Goal: Task Accomplishment & Management: Manage account settings

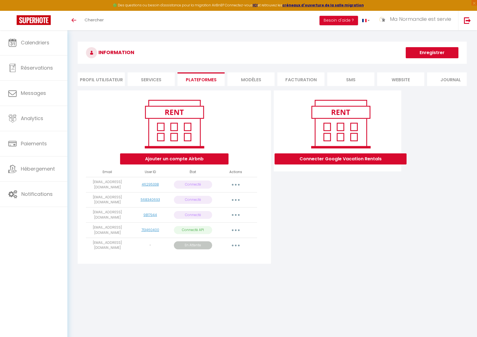
click at [236, 245] on icon "button" at bounding box center [236, 246] width 2 height 2
click at [223, 257] on link "Obtenir le lien de connexion" at bounding box center [211, 257] width 62 height 9
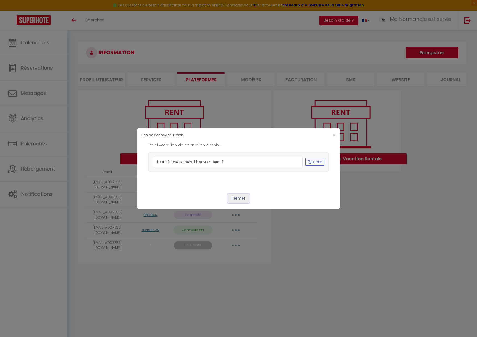
click at [241, 203] on button "Fermer" at bounding box center [238, 198] width 22 height 9
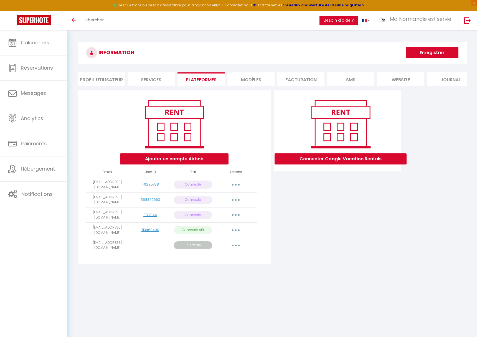
click at [249, 260] on div "Ajouter un compte Airbnb Email User ID État Actions gemi.valentin@gmail.com 462…" at bounding box center [174, 176] width 193 height 173
click at [184, 160] on button "Ajouter un compte Airbnb" at bounding box center [174, 158] width 108 height 11
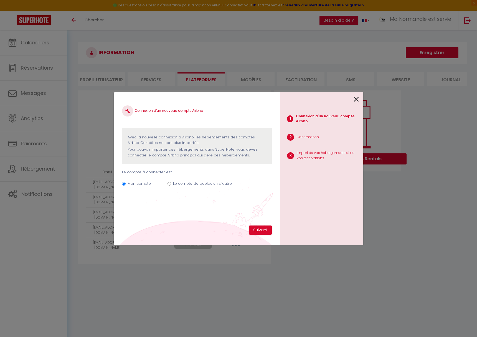
click at [169, 182] on input "Le compte de quelqu'un d'autre" at bounding box center [170, 184] width 4 height 4
radio input "true"
radio input "false"
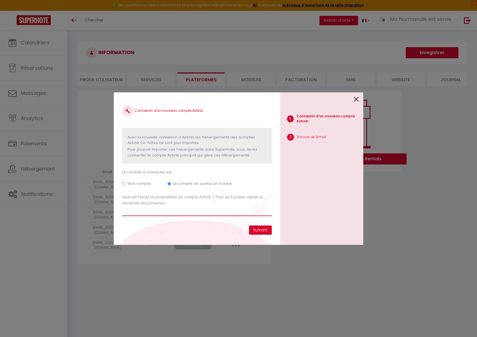
click at [195, 213] on input "Email connexion Airbnb" at bounding box center [197, 211] width 150 height 10
paste input "[EMAIL_ADDRESS][DOMAIN_NAME]"
type input "[EMAIL_ADDRESS][DOMAIN_NAME]"
click at [257, 230] on button "Suivant" at bounding box center [260, 229] width 23 height 9
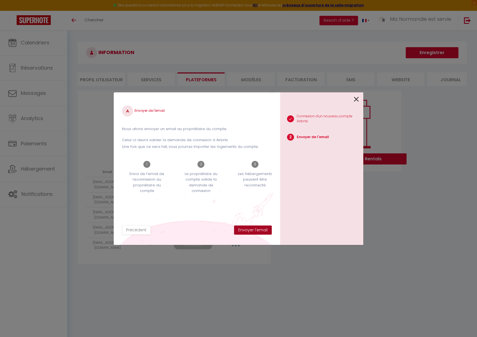
click at [257, 230] on button "Envoyer l'email" at bounding box center [253, 229] width 38 height 9
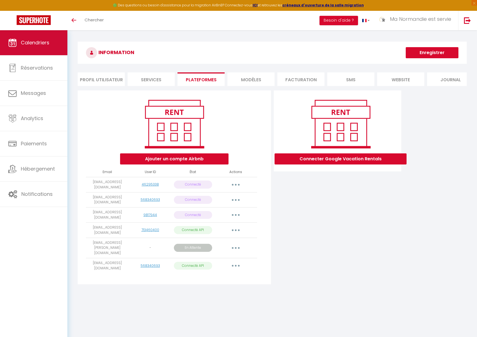
click at [42, 46] on link "Calendriers" at bounding box center [33, 42] width 67 height 25
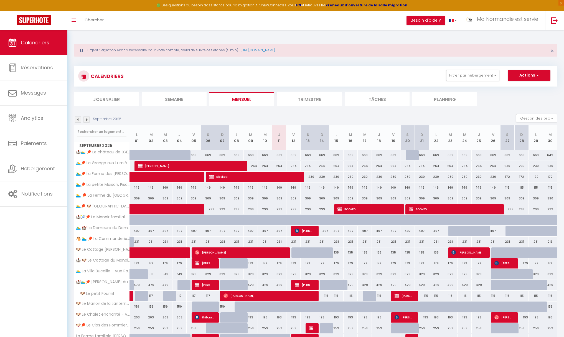
click at [47, 222] on div "Calendriers Réservations Messages Analytics Paiements Hébergement Notifications" at bounding box center [33, 189] width 67 height 319
click at [41, 168] on span "Hébergement" at bounding box center [38, 168] width 34 height 7
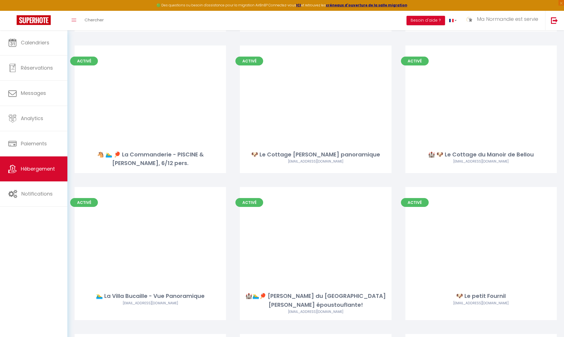
scroll to position [143, 0]
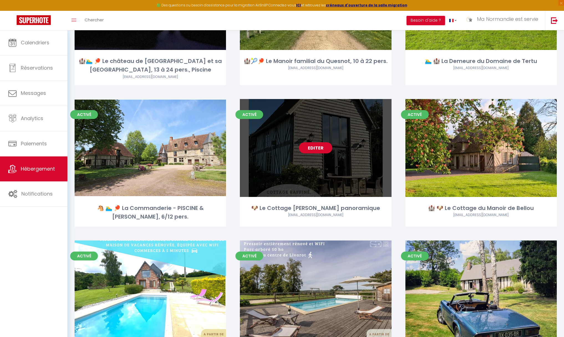
click at [319, 149] on link "Editer" at bounding box center [315, 147] width 33 height 11
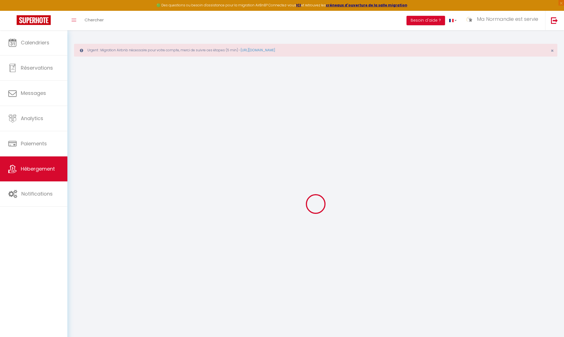
select select "- 10 %"
select select
checkbox input "false"
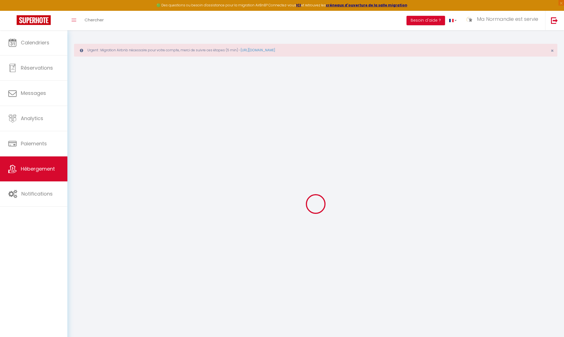
checkbox input "false"
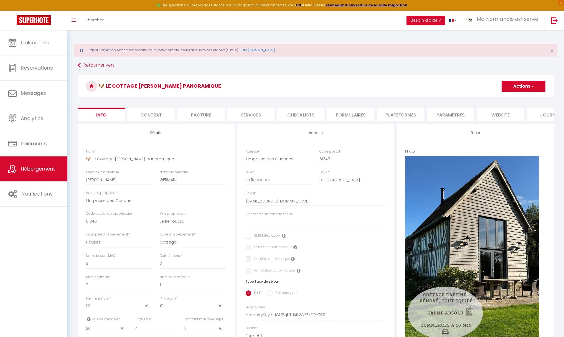
click at [401, 115] on li "Plateformes" at bounding box center [400, 115] width 47 height 14
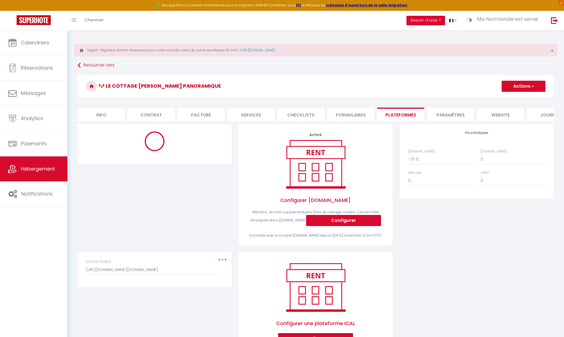
select select "5550-1272560026848371543"
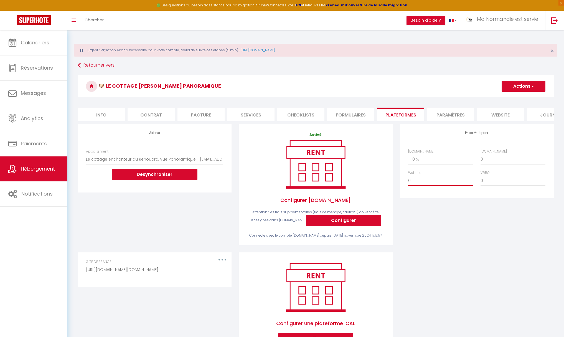
click at [421, 181] on select "0 + 1 % + 2 % + 3 % + 4 % + 5 % + 6 % + 7 % + 8 % + 9 %" at bounding box center [440, 180] width 65 height 11
select select "+ 4 %"
click at [477, 85] on button "Actions" at bounding box center [524, 86] width 44 height 11
click at [477, 98] on link "Enregistrer" at bounding box center [523, 98] width 44 height 7
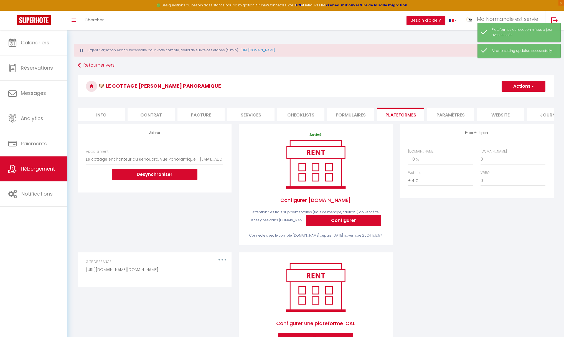
click at [473, 218] on div "Price Multiplier [DOMAIN_NAME] 0 + 1 % + 2 % + 3 % + 4 % + 5 % + 6 % + 7 %" at bounding box center [476, 188] width 161 height 128
click at [48, 45] on span "Calendriers" at bounding box center [35, 42] width 29 height 7
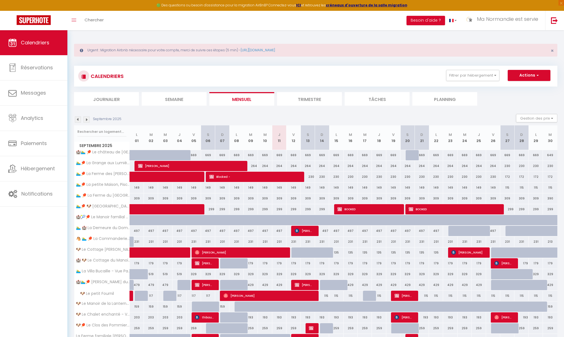
click at [78, 120] on img at bounding box center [78, 119] width 6 height 6
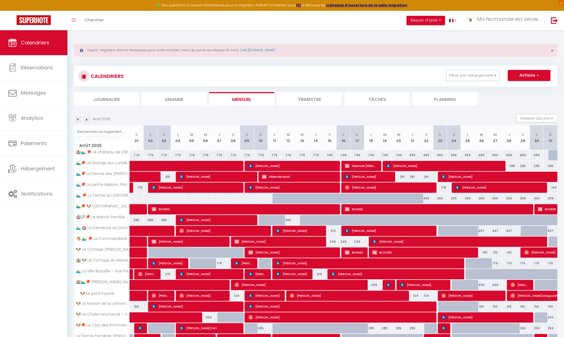
scroll to position [66, 0]
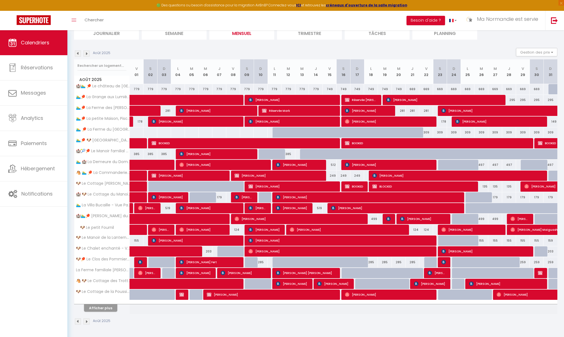
click at [87, 322] on img at bounding box center [86, 321] width 6 height 6
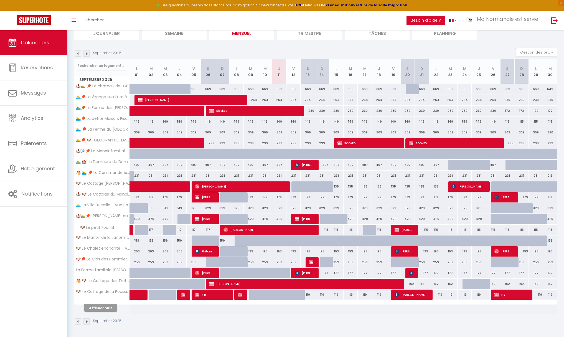
click at [87, 321] on img at bounding box center [86, 321] width 6 height 6
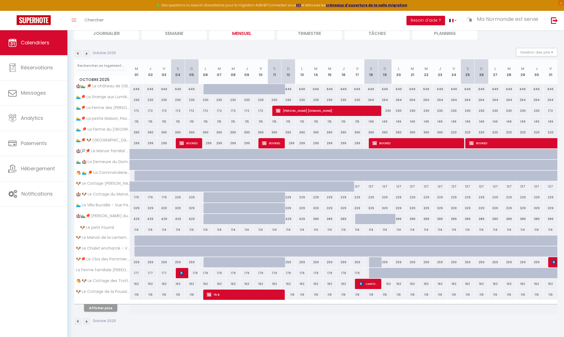
click at [88, 322] on img at bounding box center [86, 321] width 6 height 6
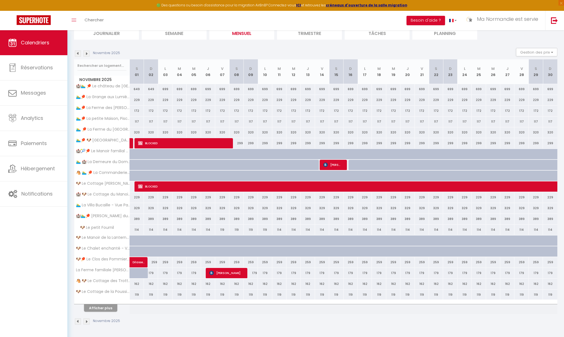
click at [77, 321] on img at bounding box center [78, 321] width 6 height 6
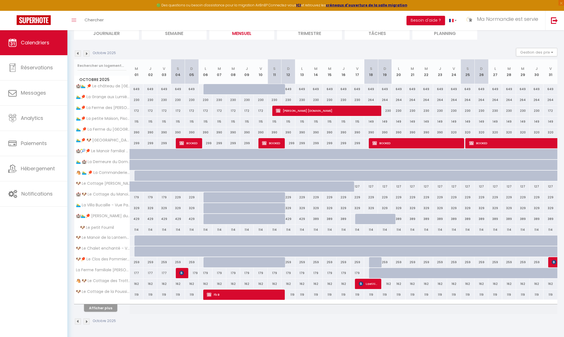
click at [77, 321] on img at bounding box center [78, 321] width 6 height 6
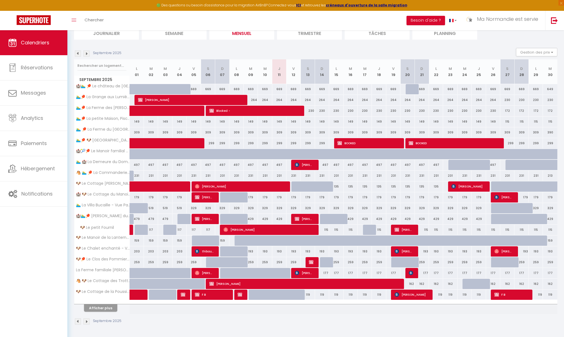
scroll to position [0, 0]
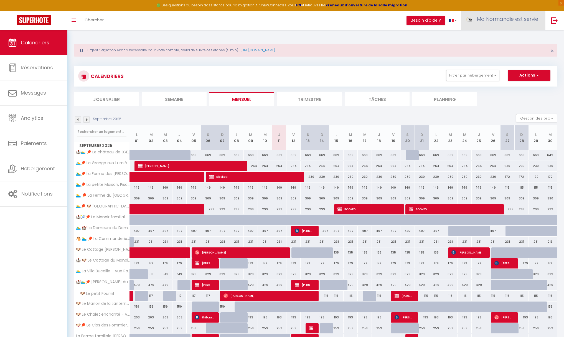
click at [477, 21] on span "Ma Normandie est servie" at bounding box center [507, 19] width 61 height 7
click at [477, 48] on link "Équipe" at bounding box center [523, 48] width 41 height 9
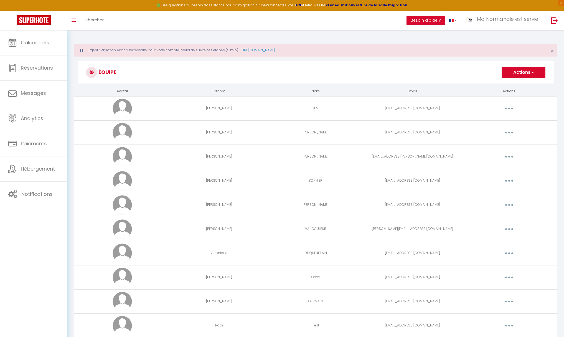
click at [361, 199] on td "[PERSON_NAME]" at bounding box center [315, 205] width 97 height 24
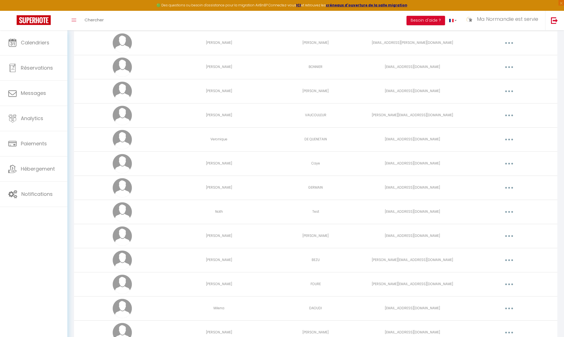
scroll to position [114, 0]
click at [477, 185] on button "button" at bounding box center [509, 187] width 16 height 9
click at [477, 200] on link "Editer" at bounding box center [494, 200] width 41 height 9
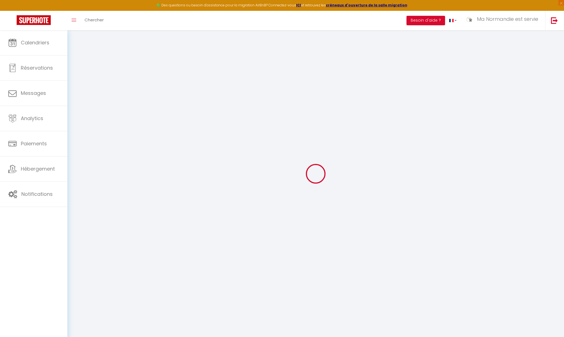
type input "[PERSON_NAME]"
type input "GERMAIN"
type input "[EMAIL_ADDRESS][DOMAIN_NAME]"
type textarea "[URL][DOMAIN_NAME]"
checkbox input "true"
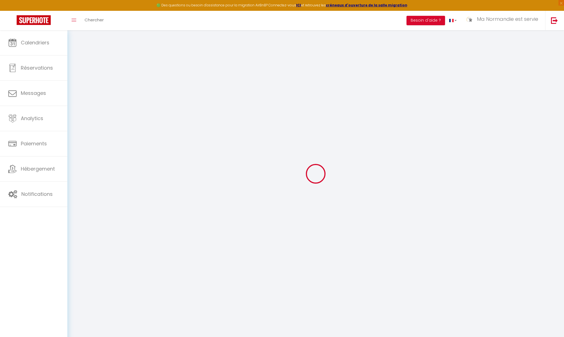
checkbox input "true"
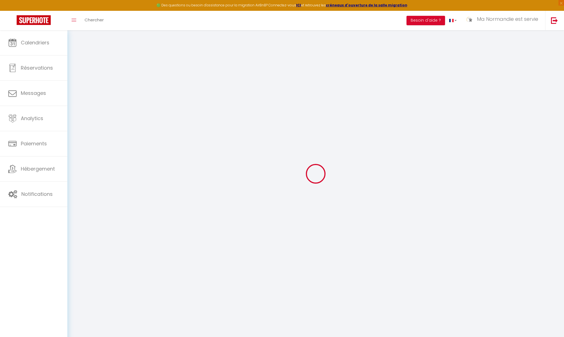
checkbox input "true"
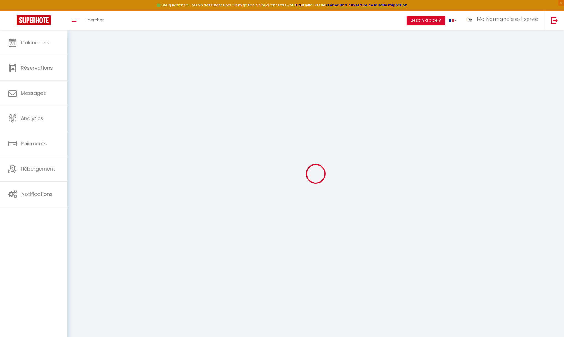
checkbox input "true"
checkbox input "false"
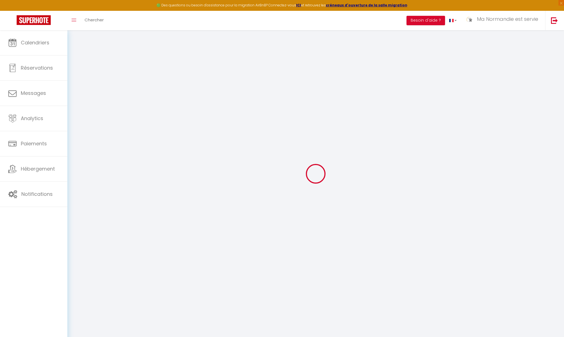
checkbox input "false"
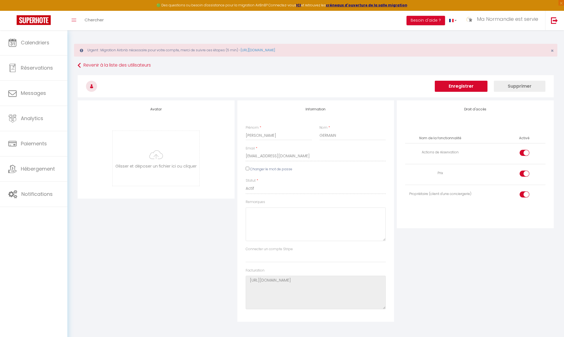
click at [189, 273] on div "Avatar [PERSON_NAME] et déposer un fichier ici ou cliquer Ooops, something wron…" at bounding box center [156, 210] width 160 height 221
click at [153, 239] on div "Avatar [PERSON_NAME] et déposer un fichier ici ou cliquer Ooops, something wron…" at bounding box center [156, 210] width 160 height 221
click at [36, 43] on span "Calendriers" at bounding box center [35, 42] width 29 height 7
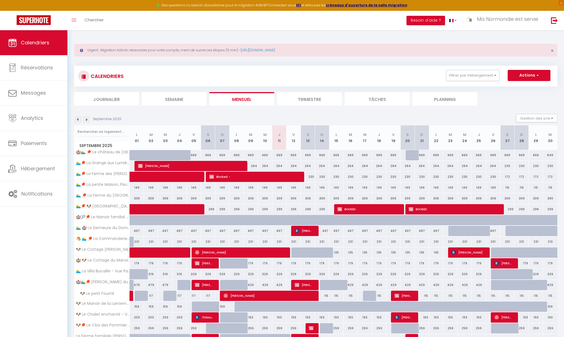
scroll to position [66, 0]
